Goal: Use online tool/utility: Use online tool/utility

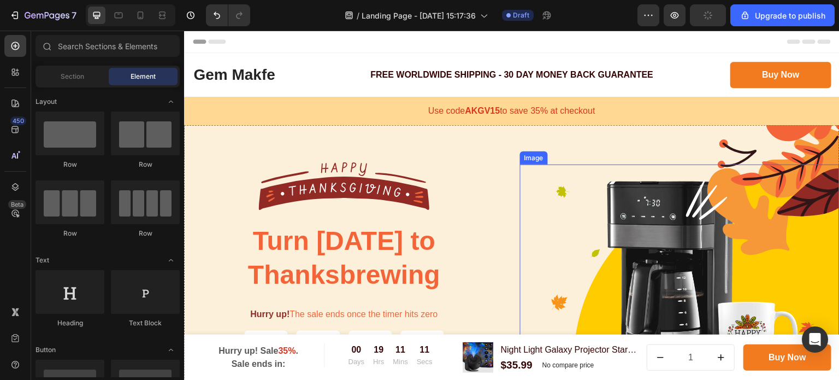
click at [632, 233] on img at bounding box center [680, 291] width 320 height 255
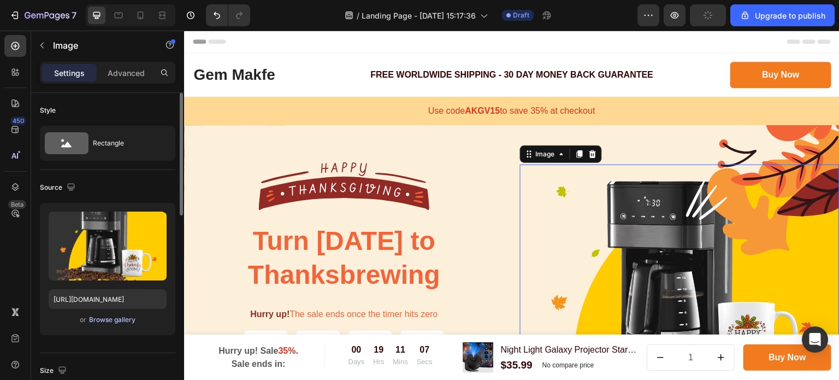
click at [114, 319] on div "Browse gallery" at bounding box center [112, 320] width 46 height 10
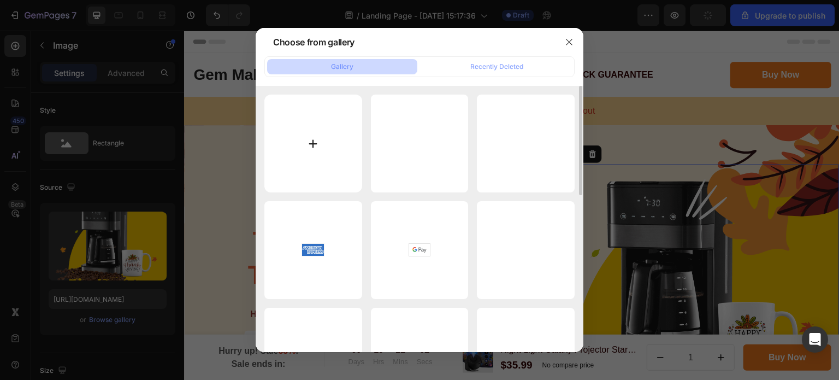
click at [305, 148] on input "file" at bounding box center [313, 144] width 98 height 98
click at [308, 139] on input "file" at bounding box center [313, 144] width 98 height 98
type input "C:\fakepath\A56d8314b583d43249a29374b4aec5a5az.webp"
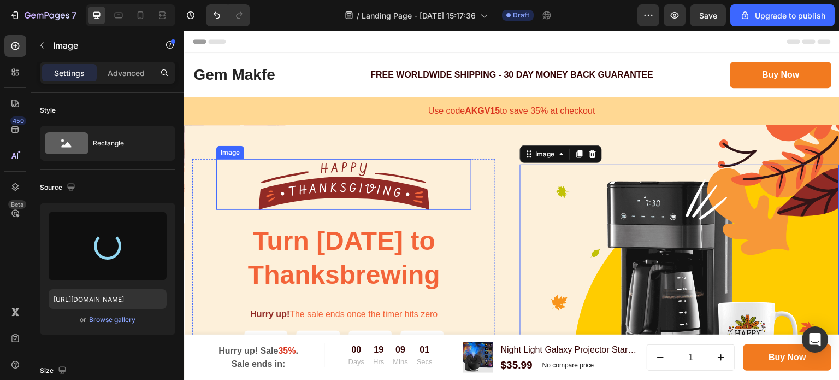
type input "[URL][DOMAIN_NAME]"
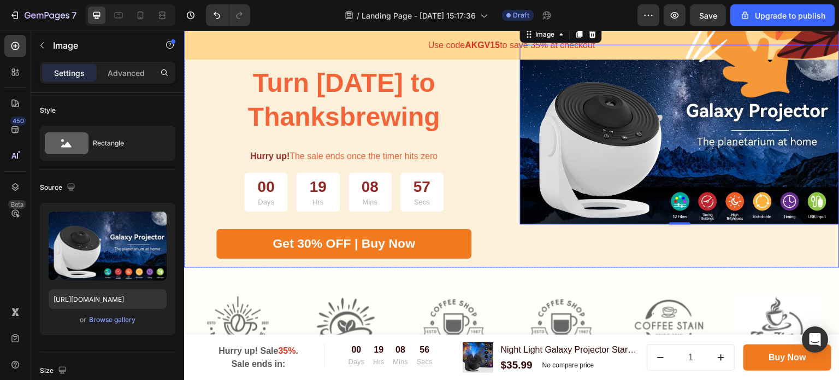
scroll to position [109, 0]
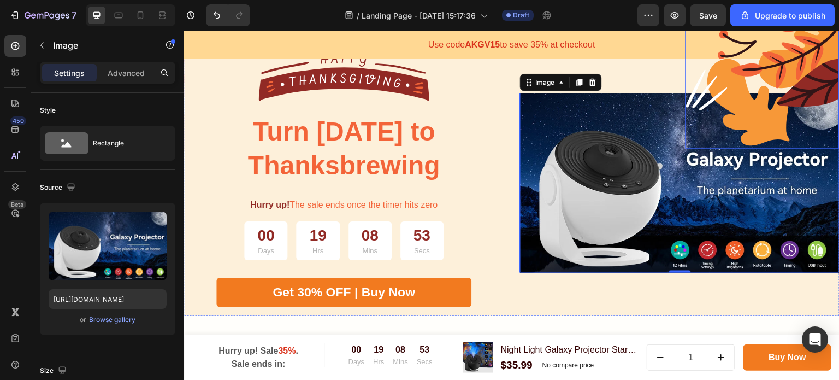
click at [765, 70] on img at bounding box center [763, 82] width 154 height 133
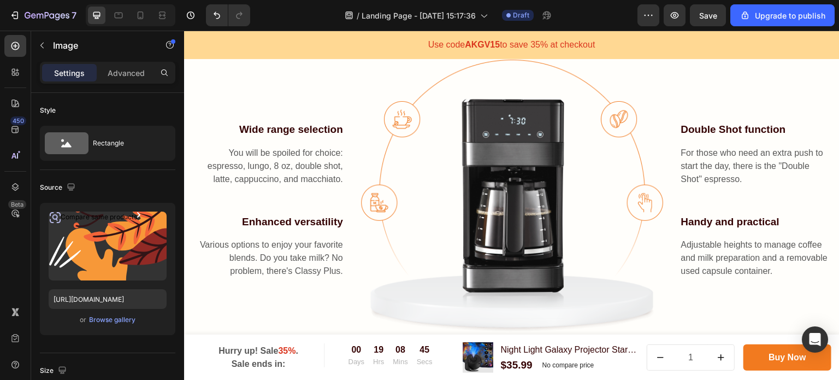
scroll to position [601, 0]
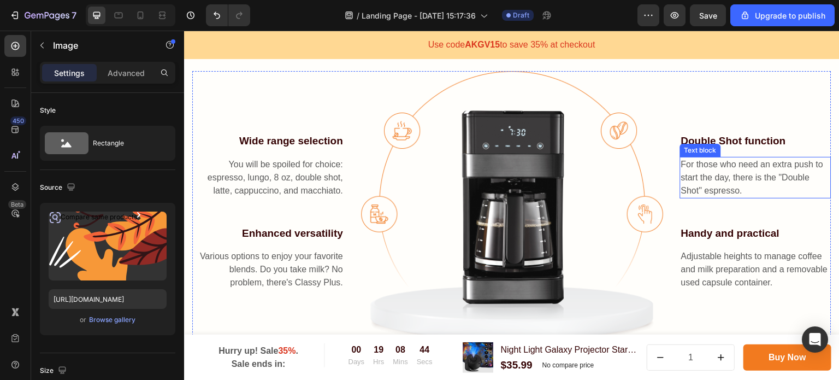
click at [727, 167] on p "For those who need an extra push to start the day, there is the "Double Shot" e…" at bounding box center [756, 177] width 150 height 39
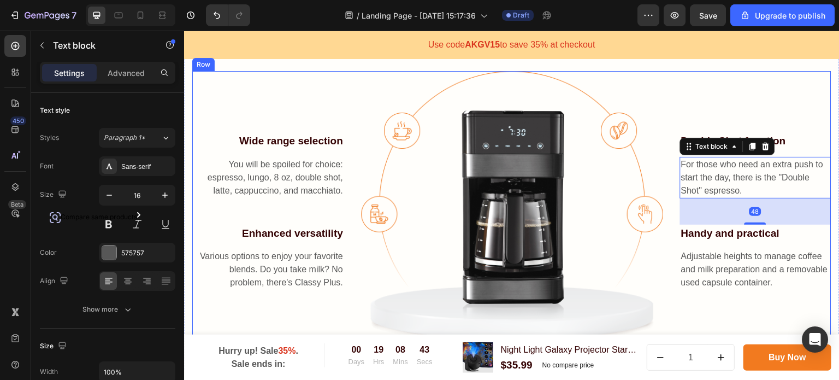
click at [711, 109] on div "Double Shot function Text block For those who need an extra push to start the d…" at bounding box center [756, 211] width 152 height 281
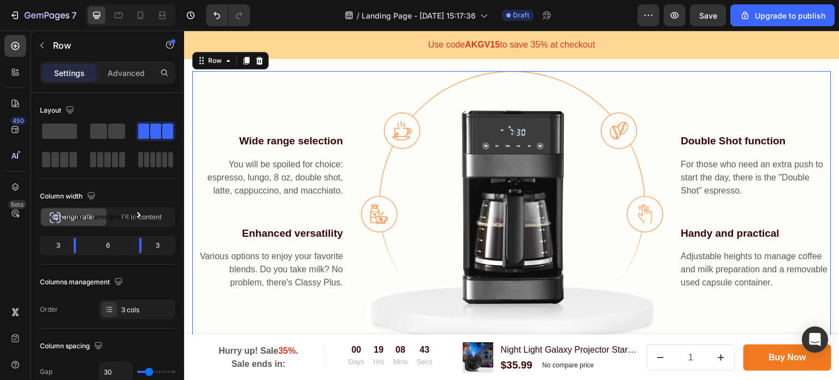
click at [530, 181] on img at bounding box center [512, 207] width 303 height 273
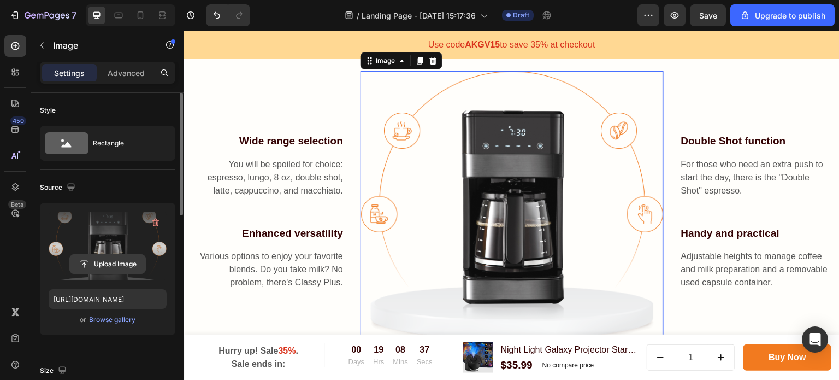
click at [114, 261] on input "file" at bounding box center [107, 264] width 75 height 19
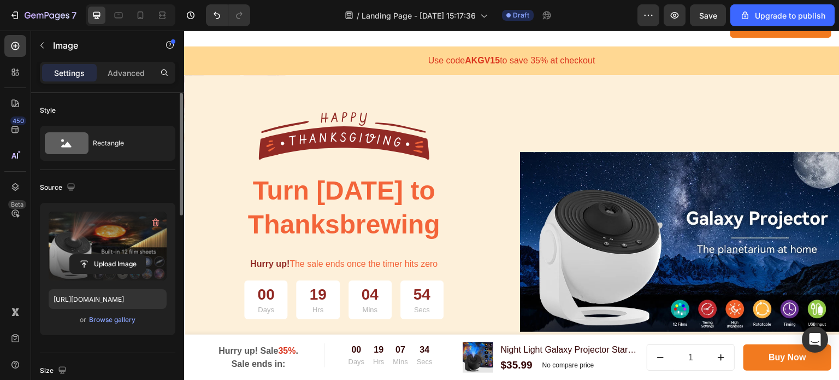
scroll to position [0, 0]
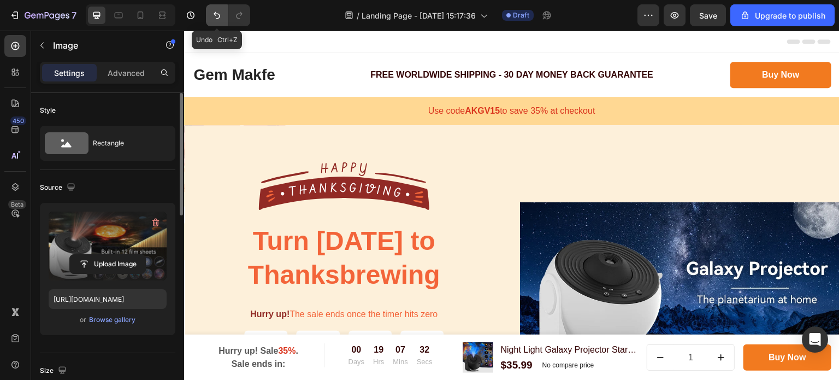
click at [219, 15] on icon "Undo/Redo" at bounding box center [216, 15] width 11 height 11
type input "[URL][DOMAIN_NAME]"
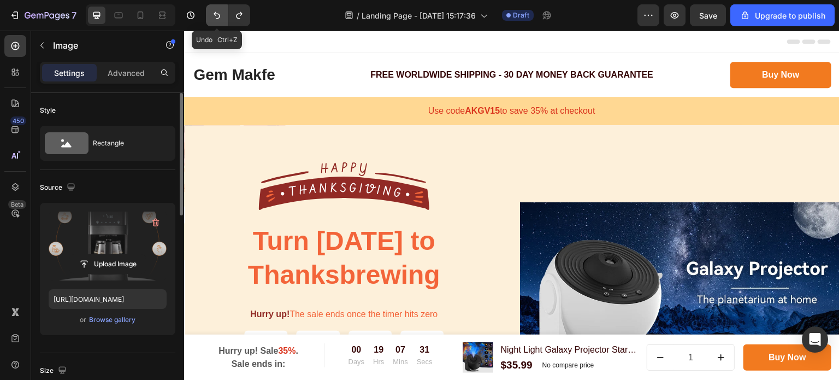
click at [219, 15] on icon "Undo/Redo" at bounding box center [216, 15] width 11 height 11
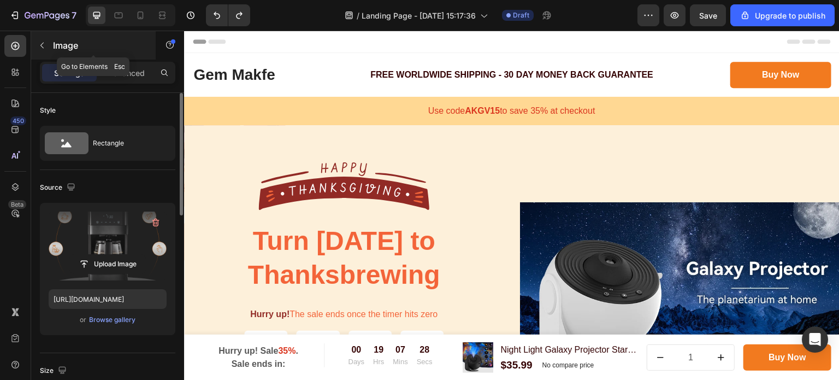
click at [42, 45] on icon "button" at bounding box center [42, 45] width 9 height 9
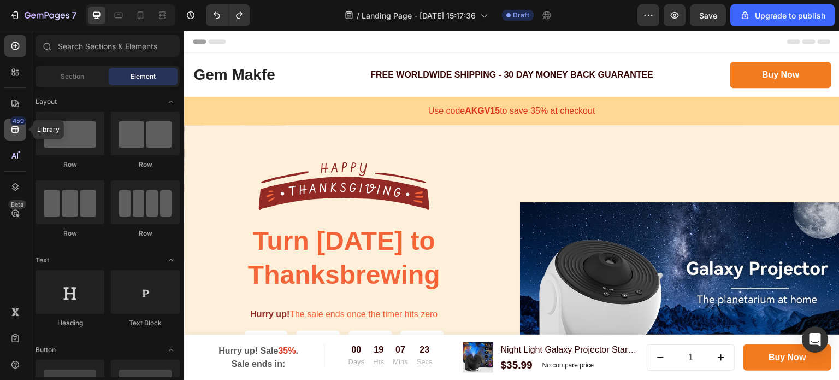
click at [13, 131] on icon at bounding box center [15, 129] width 11 height 11
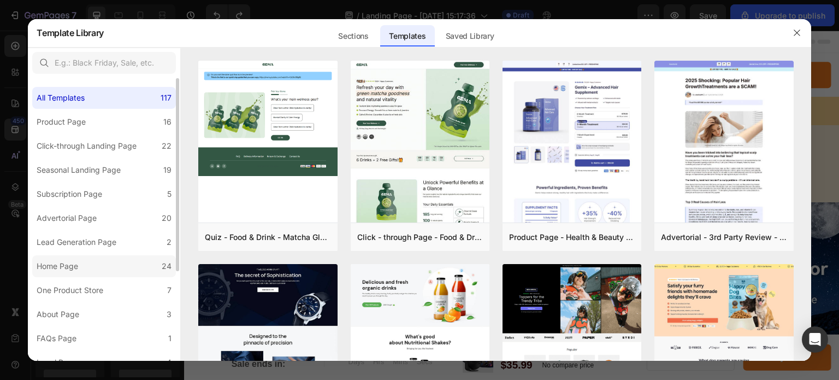
click at [57, 270] on div "Home Page" at bounding box center [58, 265] width 42 height 13
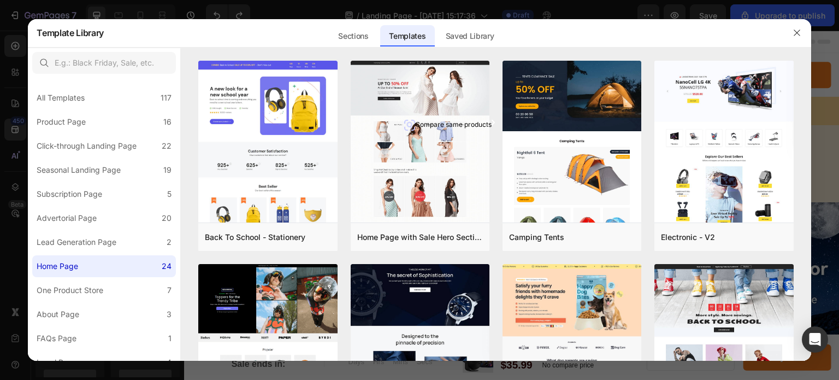
click at [169, 7] on div at bounding box center [419, 190] width 839 height 380
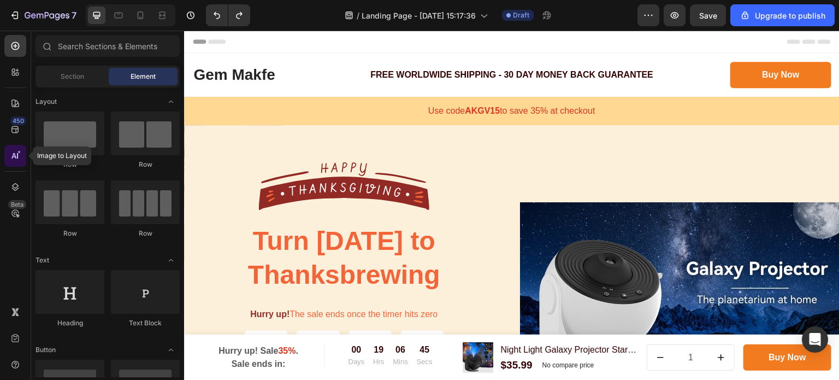
click at [17, 154] on icon at bounding box center [18, 151] width 3 height 3
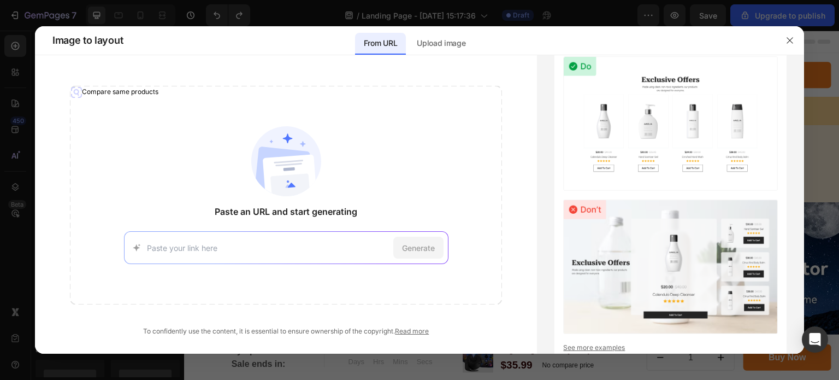
click at [199, 248] on input at bounding box center [268, 247] width 242 height 11
paste input "[URL][DOMAIN_NAME]"
type input "[URL][DOMAIN_NAME]"
click at [246, 324] on span "Generate" at bounding box center [237, 329] width 17 height 11
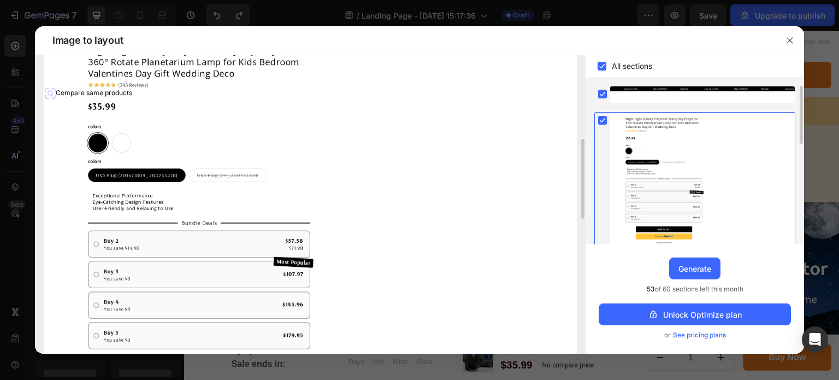
scroll to position [0, 0]
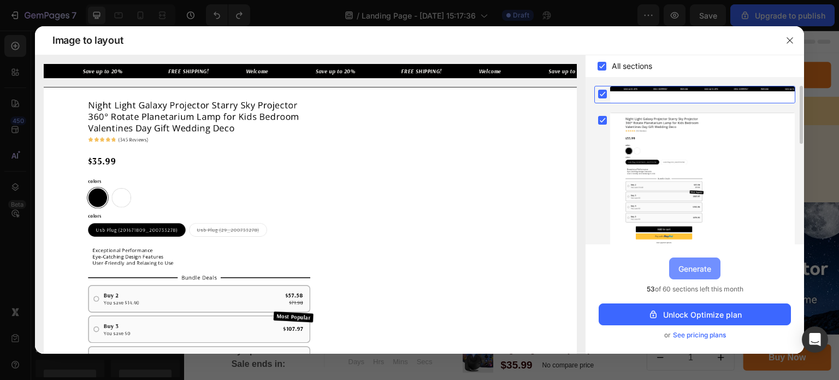
click at [695, 268] on div "Generate" at bounding box center [695, 268] width 33 height 11
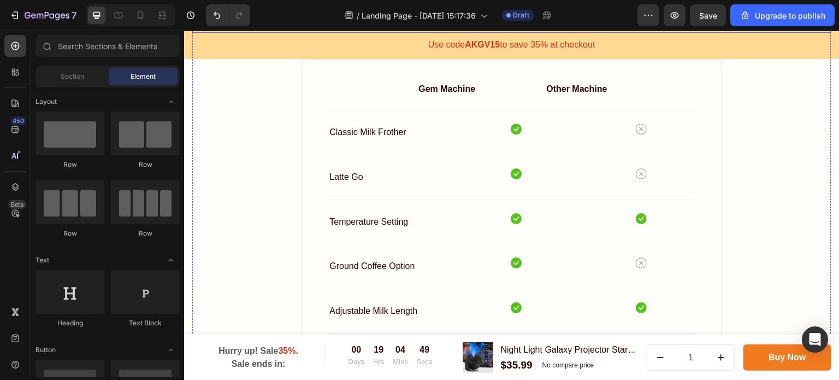
scroll to position [2622, 0]
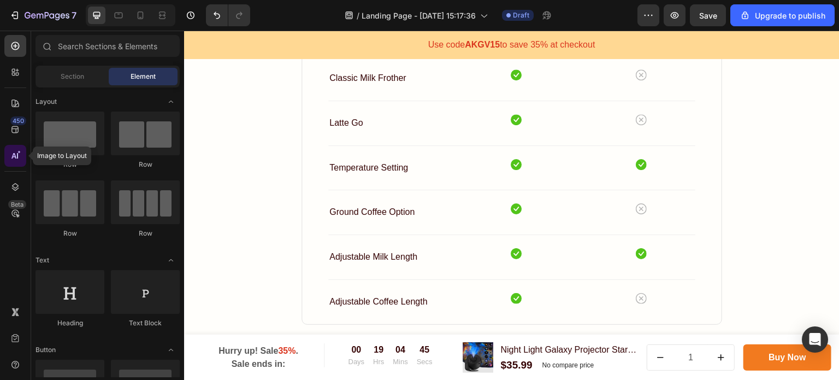
click at [11, 162] on div at bounding box center [15, 156] width 22 height 22
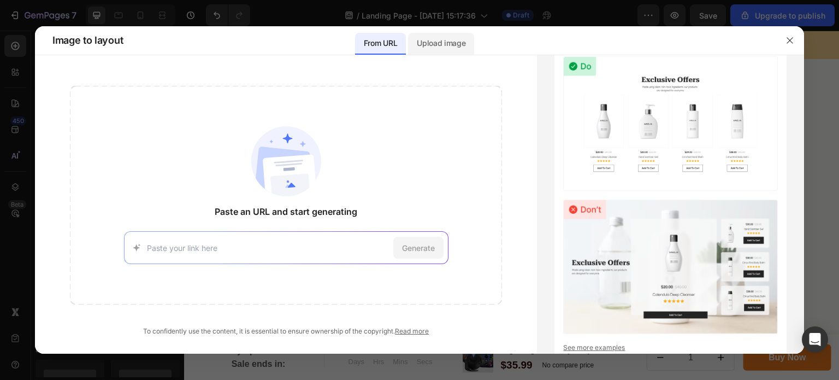
click at [440, 28] on div "Upload image" at bounding box center [441, 40] width 66 height 28
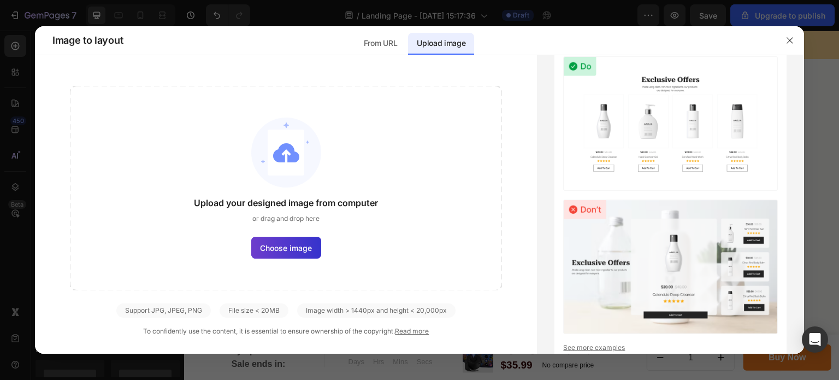
click at [291, 247] on span "Choose image" at bounding box center [286, 247] width 52 height 11
click at [0, 0] on input "Choose image" at bounding box center [0, 0] width 0 height 0
click at [295, 157] on img at bounding box center [286, 152] width 70 height 70
click at [288, 255] on label "Choose image" at bounding box center [286, 248] width 70 height 22
click at [0, 0] on input "Choose image" at bounding box center [0, 0] width 0 height 0
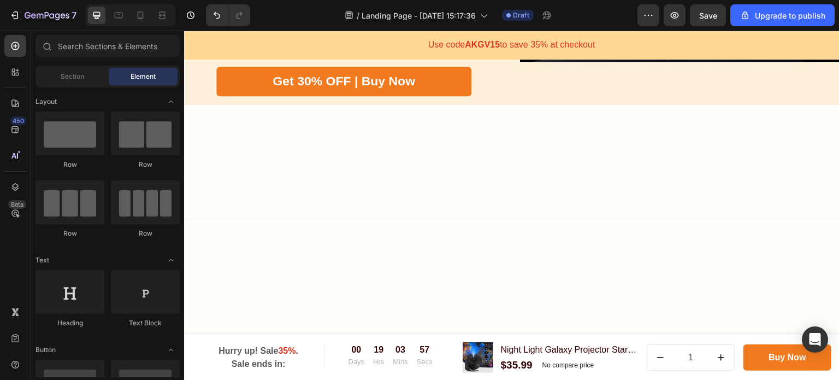
scroll to position [0, 0]
